Goal: Task Accomplishment & Management: Manage account settings

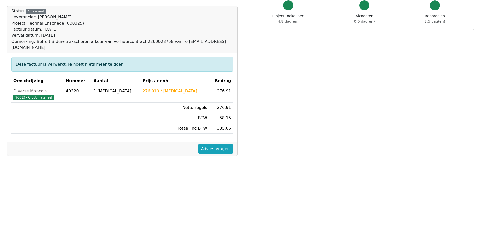
scroll to position [51, 0]
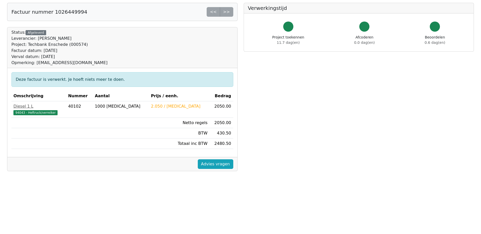
scroll to position [25, 0]
